Goal: Navigation & Orientation: Find specific page/section

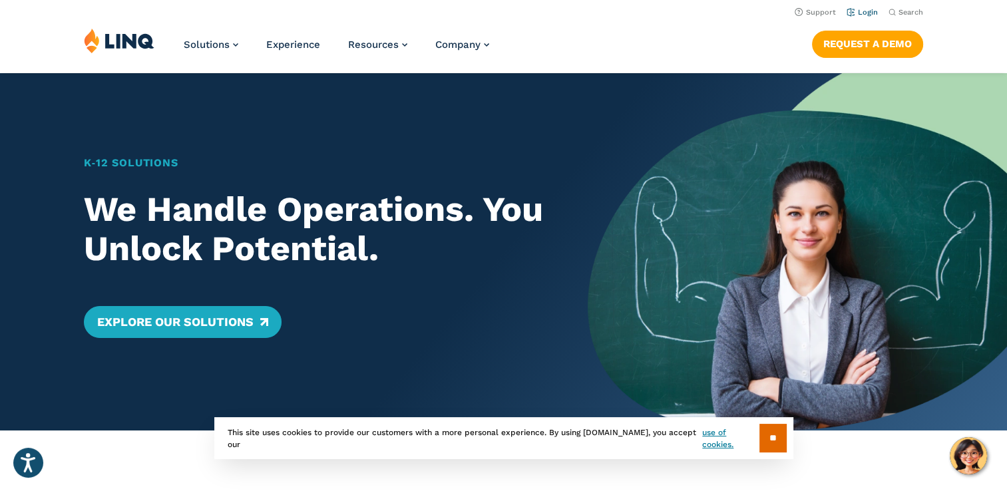
click at [863, 17] on link "Login" at bounding box center [862, 12] width 31 height 9
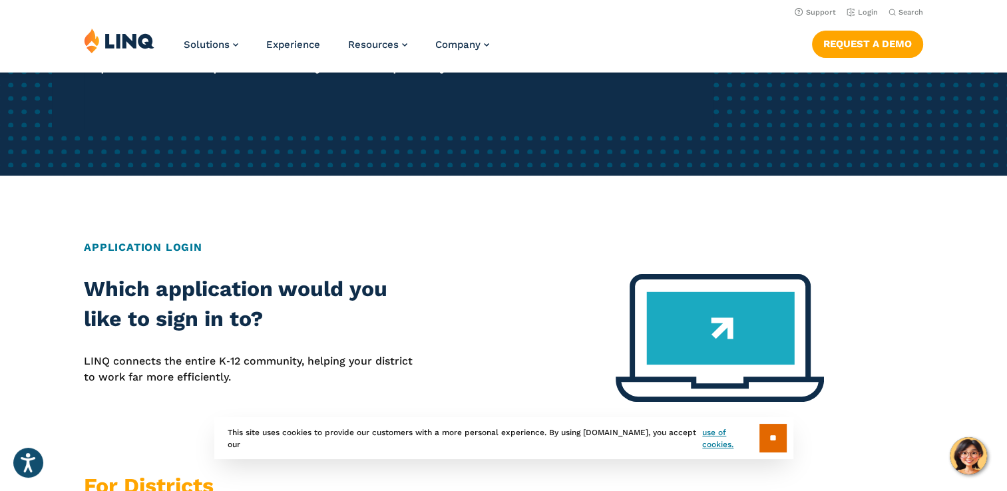
scroll to position [133, 0]
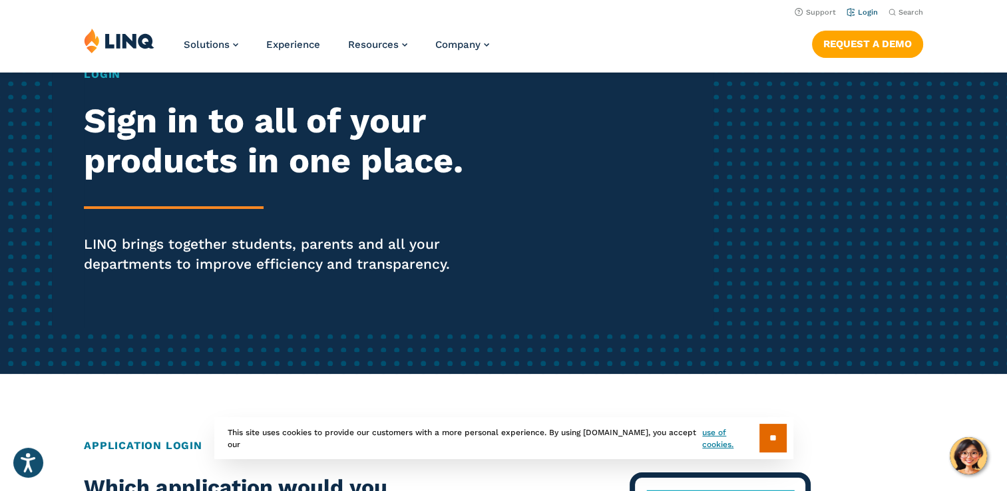
click at [865, 15] on link "Login" at bounding box center [862, 12] width 31 height 9
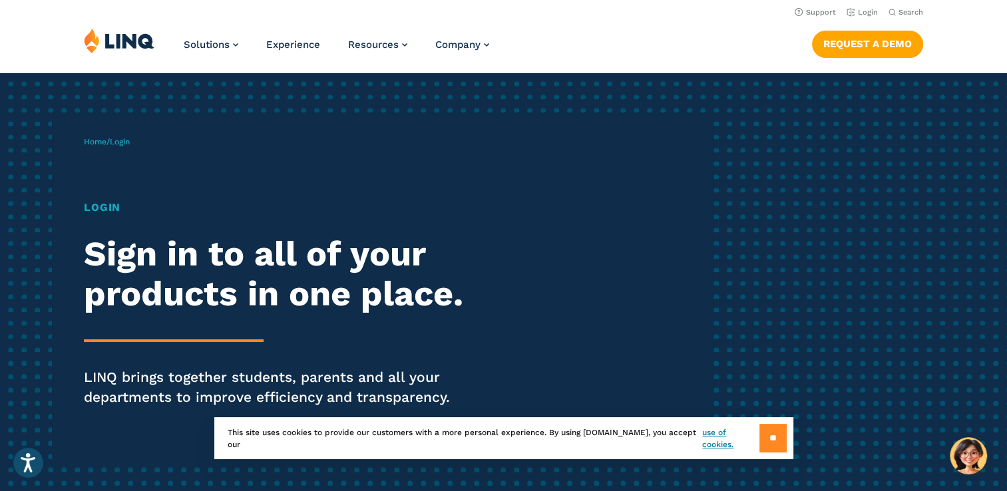
click at [770, 441] on input "**" at bounding box center [773, 438] width 27 height 29
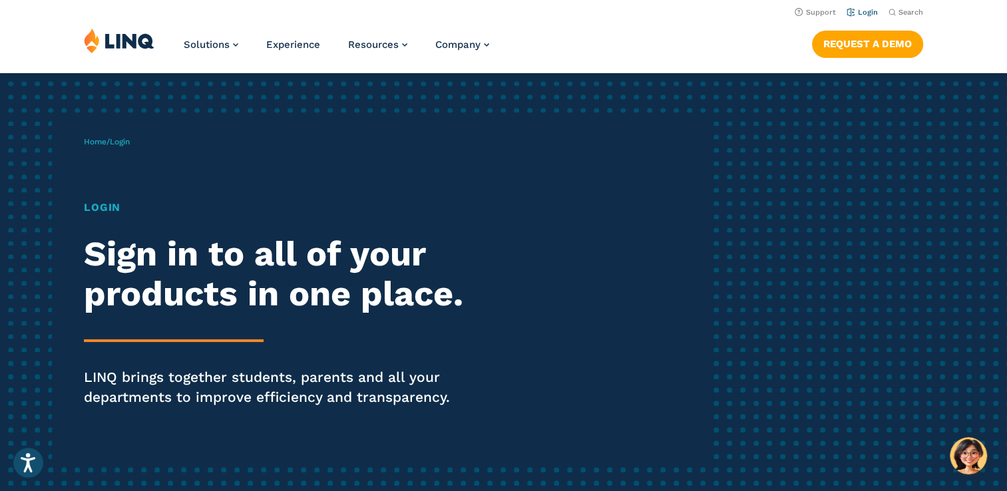
click at [866, 15] on link "Login" at bounding box center [862, 12] width 31 height 9
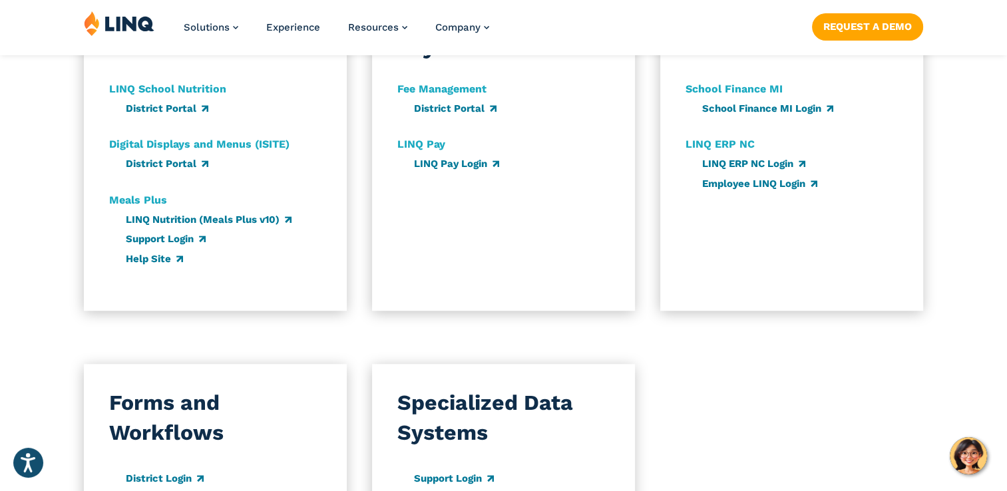
scroll to position [865, 0]
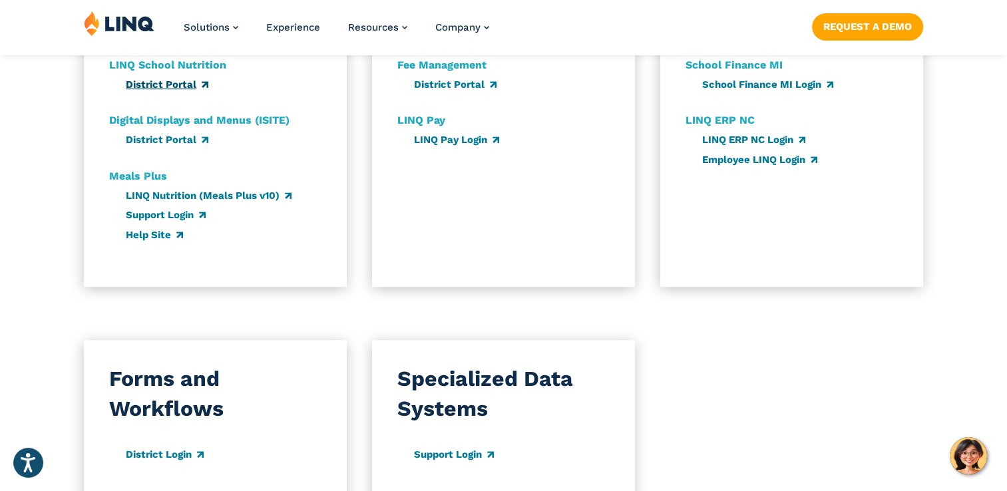
click at [156, 88] on link "District Portal" at bounding box center [167, 85] width 83 height 12
